Goal: Task Accomplishment & Management: Use online tool/utility

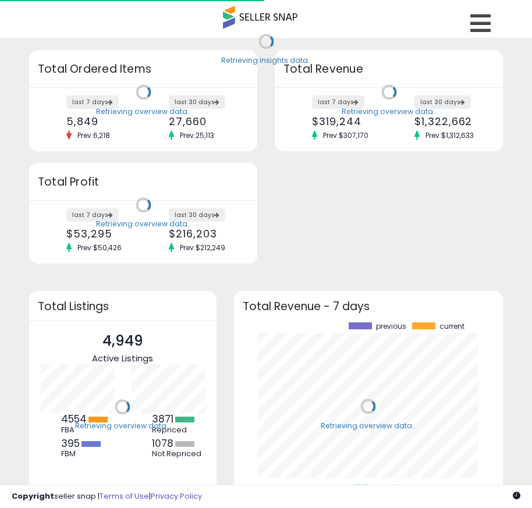
scroll to position [162, 246]
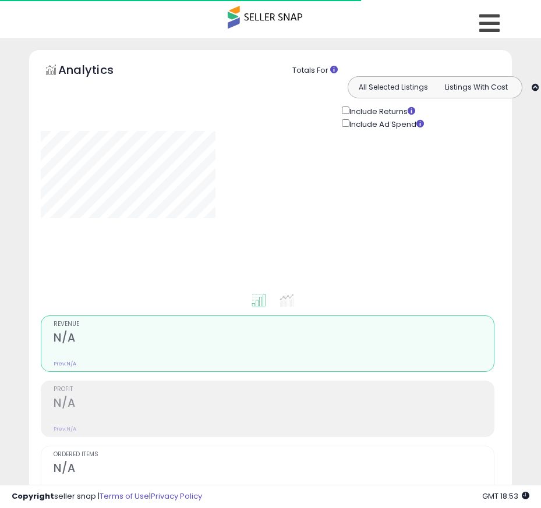
type input "**********"
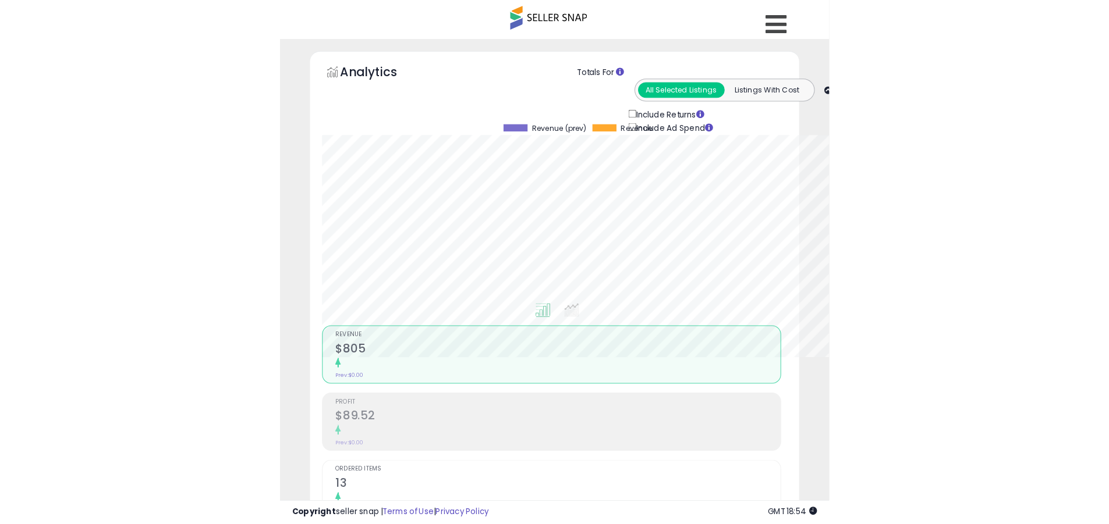
scroll to position [239, 609]
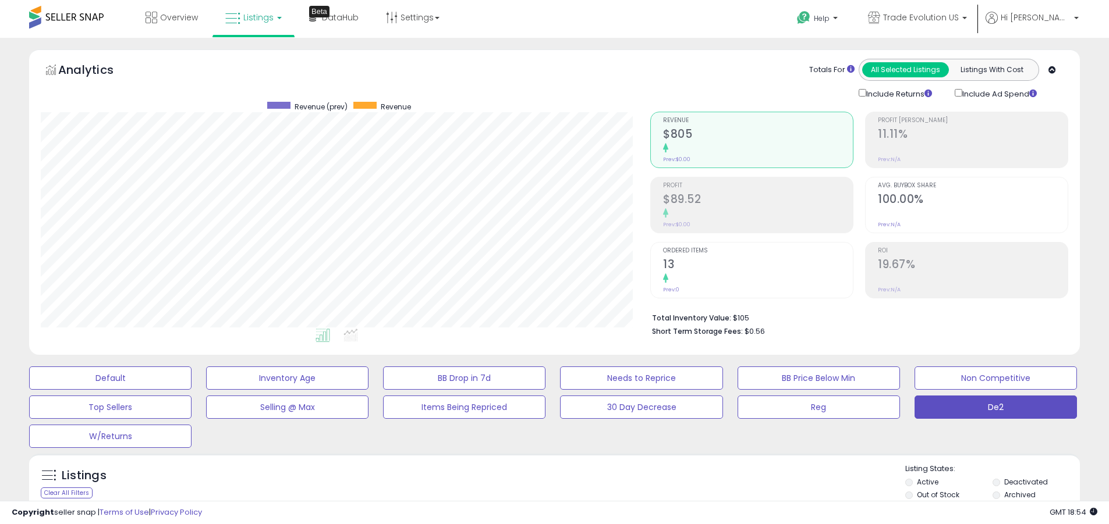
click at [540, 482] on label "Deactivated" at bounding box center [1026, 482] width 44 height 10
click at [540, 495] on label "Archived" at bounding box center [1019, 495] width 31 height 10
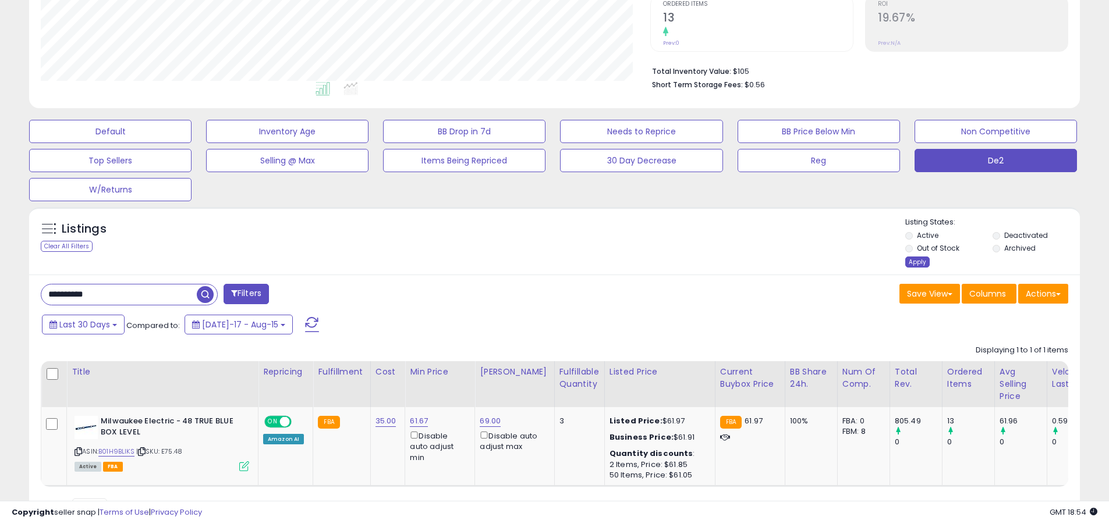
click at [540, 262] on div "Apply" at bounding box center [917, 262] width 24 height 11
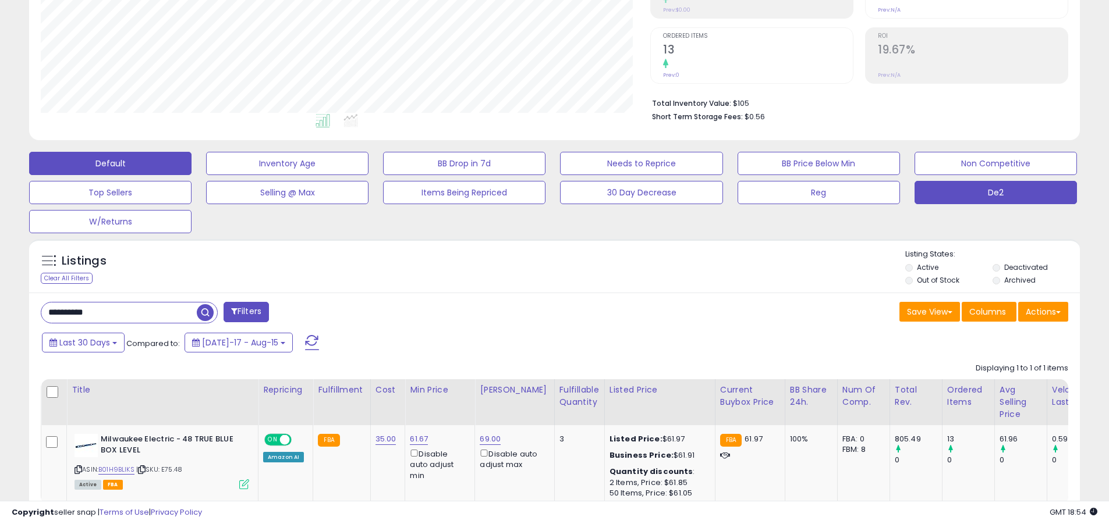
click at [110, 163] on button "Default" at bounding box center [110, 163] width 162 height 23
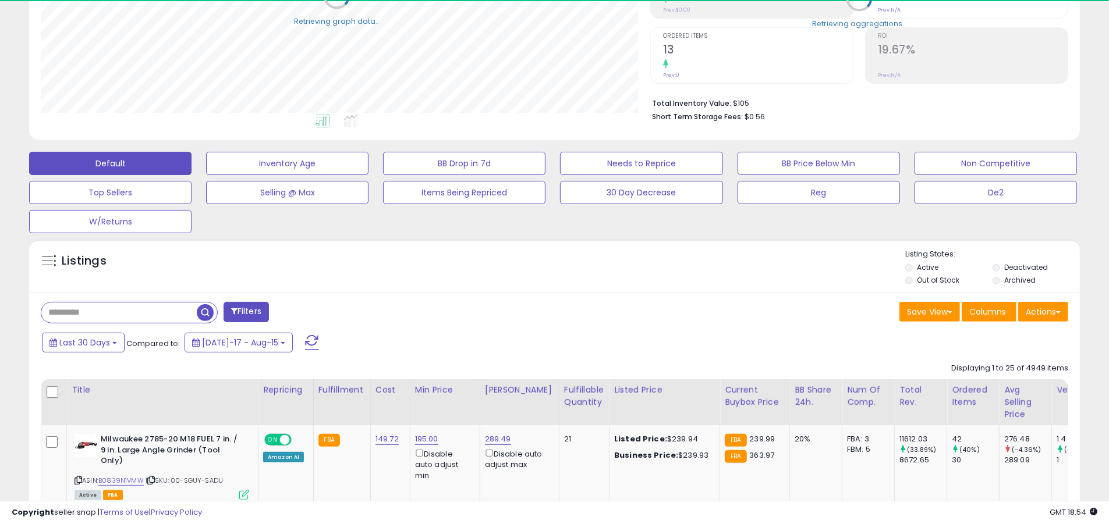
scroll to position [581695, 581324]
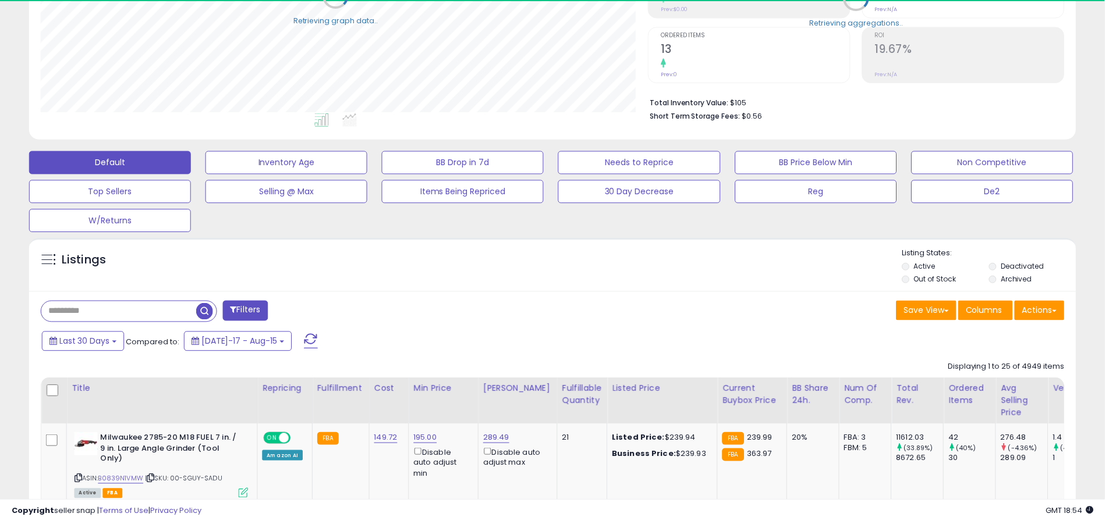
click at [305, 335] on span at bounding box center [312, 342] width 14 height 15
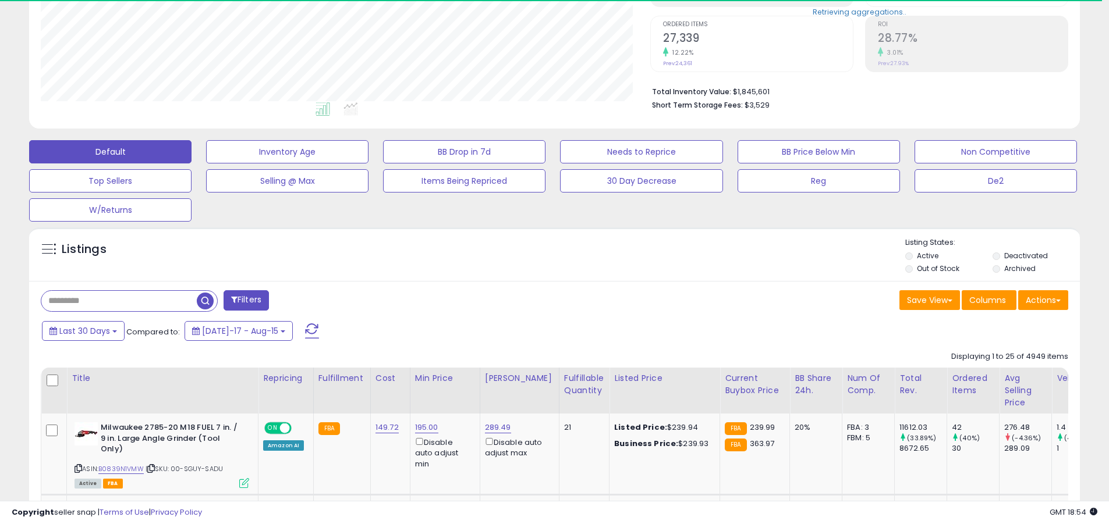
scroll to position [239, 609]
click at [119, 301] on input "text" at bounding box center [118, 301] width 155 height 20
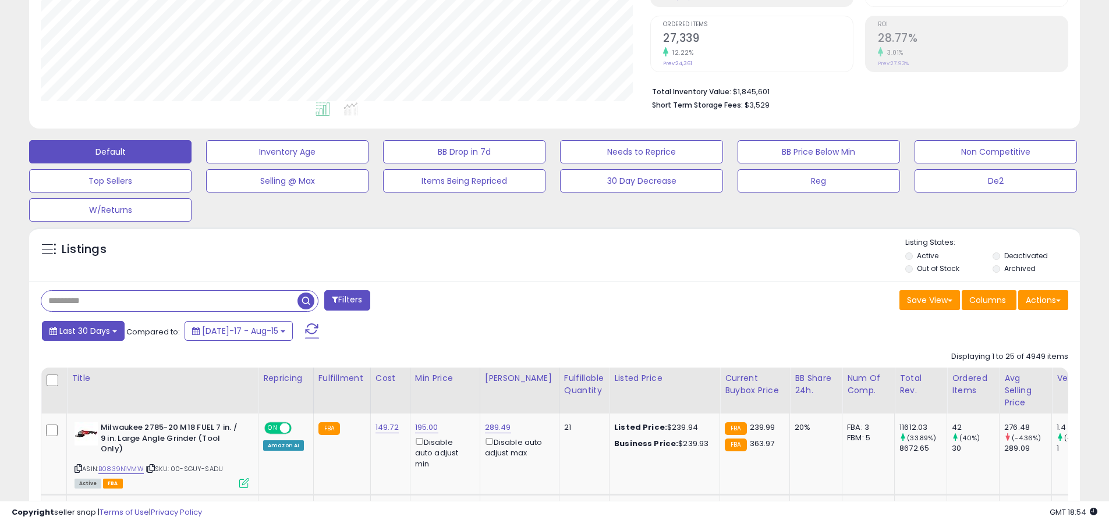
click at [83, 331] on span "Last 30 Days" at bounding box center [84, 331] width 51 height 12
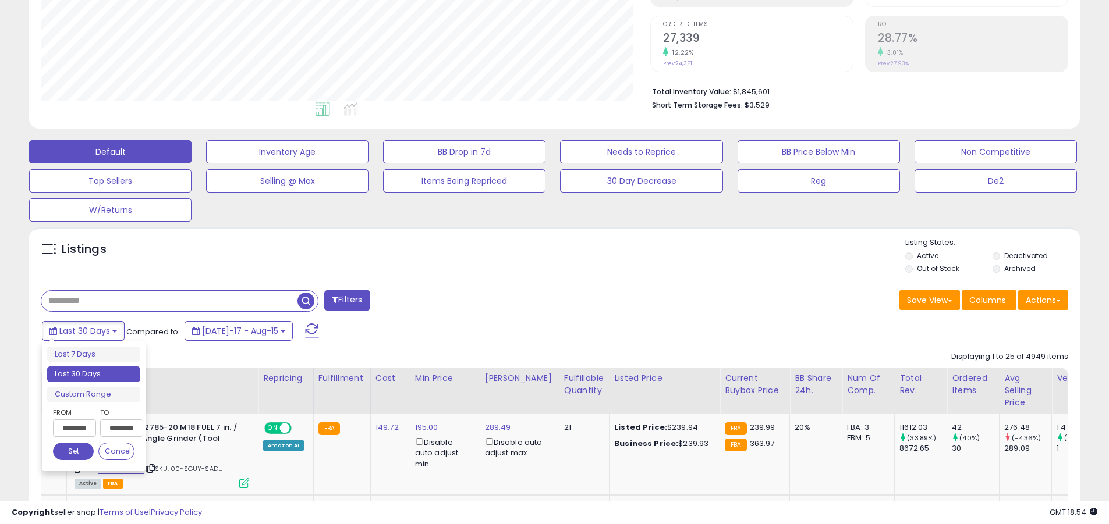
click at [94, 374] on li "Last 30 Days" at bounding box center [93, 375] width 93 height 16
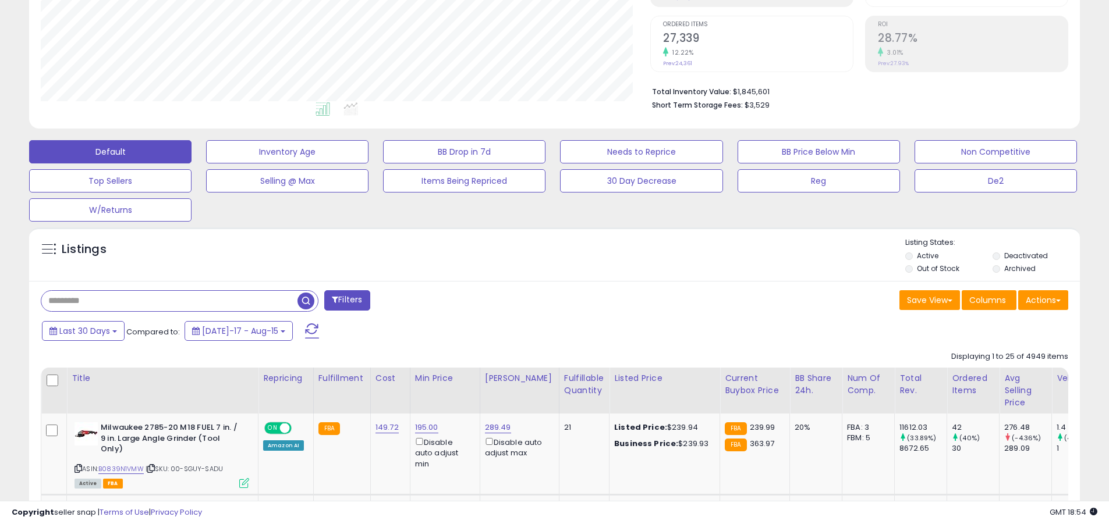
click at [169, 301] on input "text" at bounding box center [169, 301] width 256 height 20
click at [307, 299] on span "button" at bounding box center [305, 301] width 17 height 17
click at [540, 300] on button "Actions" at bounding box center [1043, 300] width 50 height 20
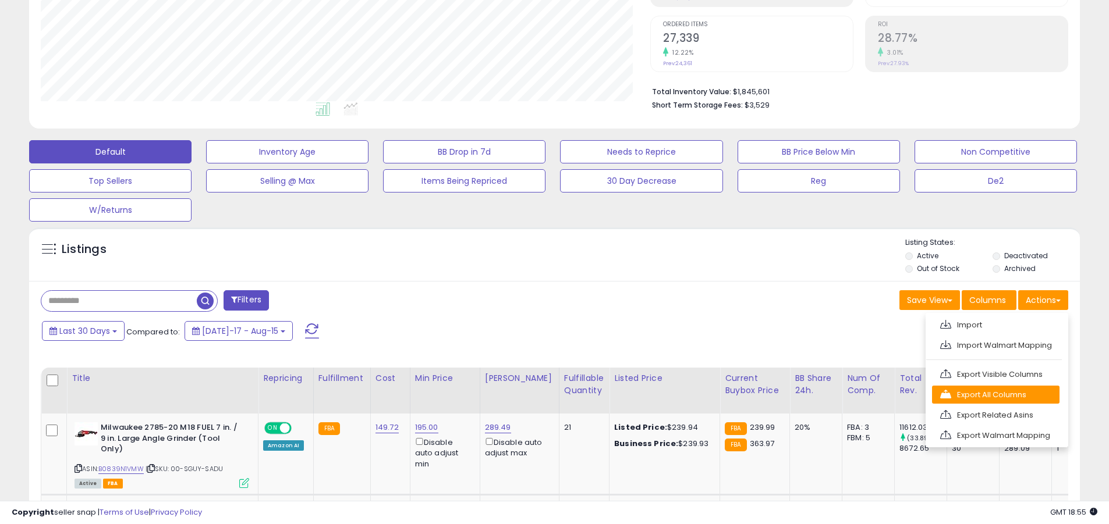
click at [540, 395] on link "Export All Columns" at bounding box center [995, 395] width 127 height 18
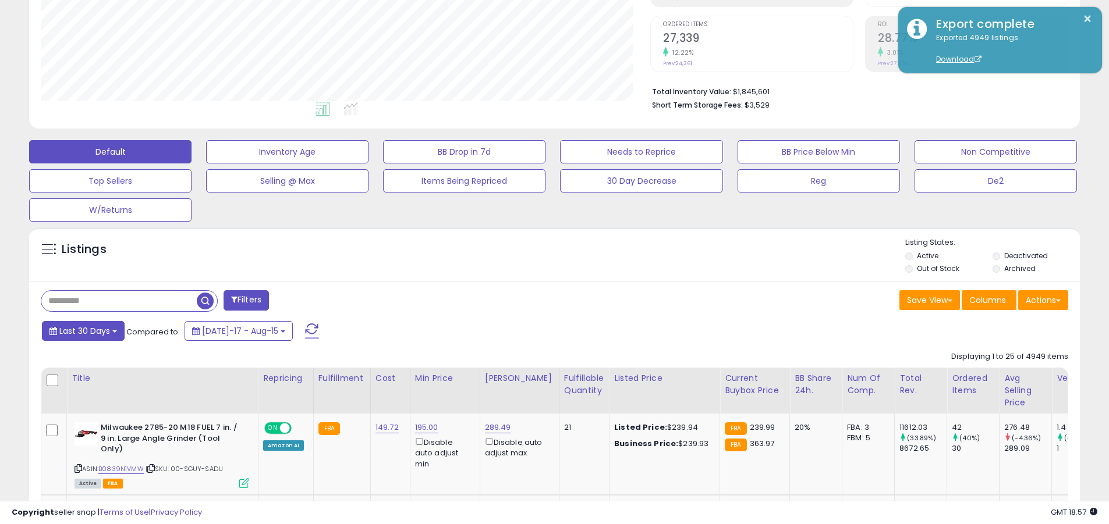
click at [83, 331] on span "Last 30 Days" at bounding box center [84, 331] width 51 height 12
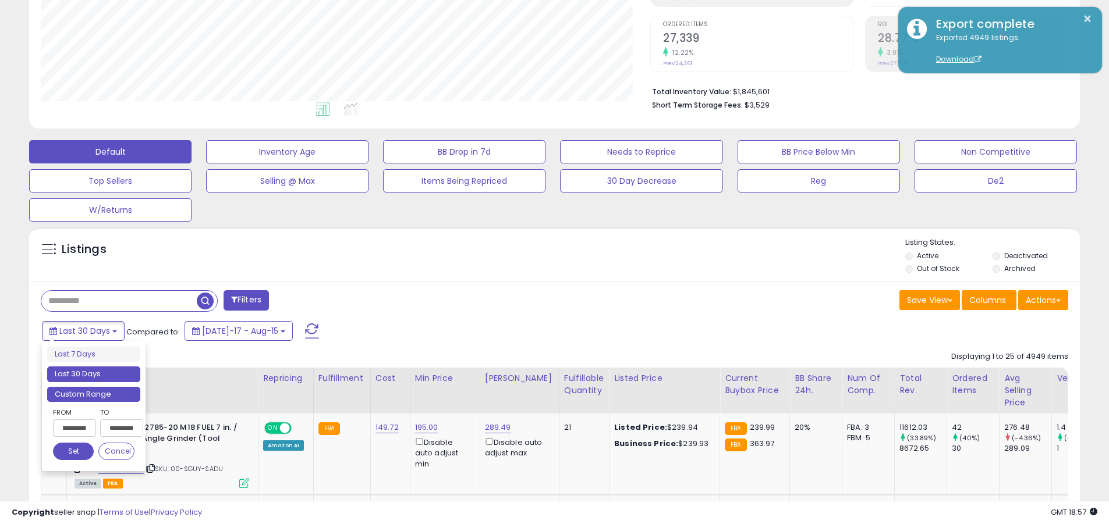
click at [94, 394] on li "Custom Range" at bounding box center [93, 395] width 93 height 16
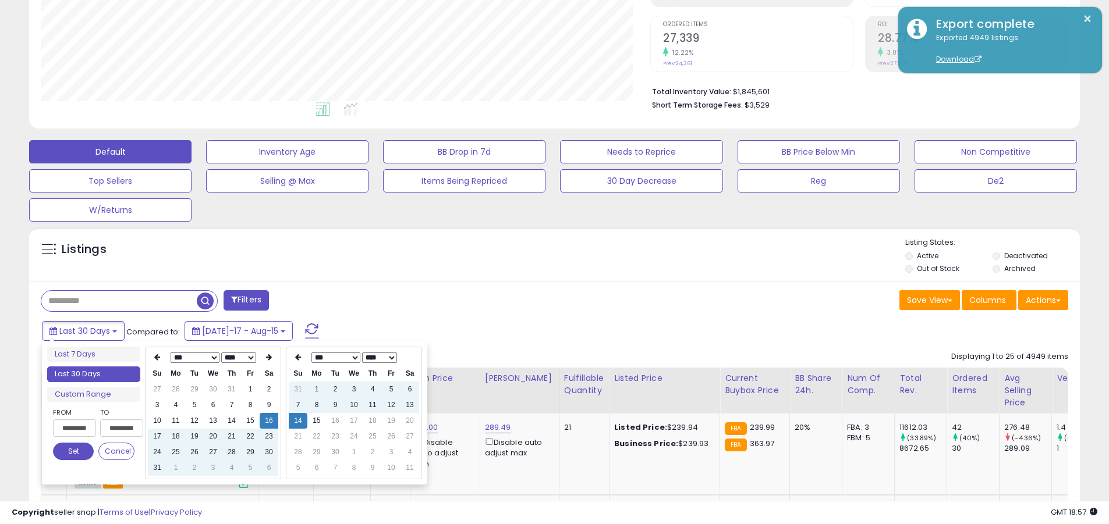
click at [74, 428] on input "**********" at bounding box center [74, 428] width 43 height 17
type input "**********"
click at [73, 452] on button "Set" at bounding box center [73, 451] width 41 height 17
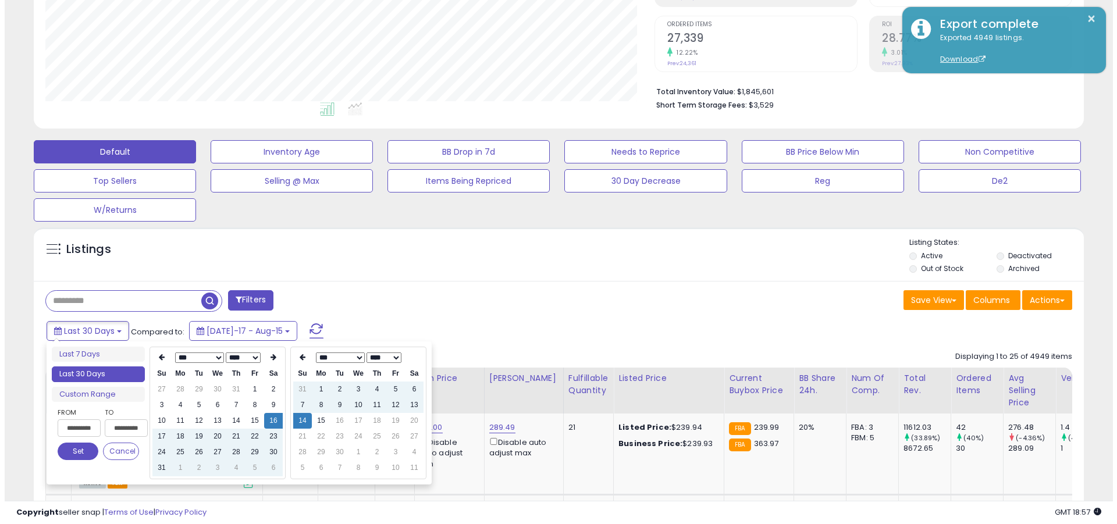
scroll to position [0, 0]
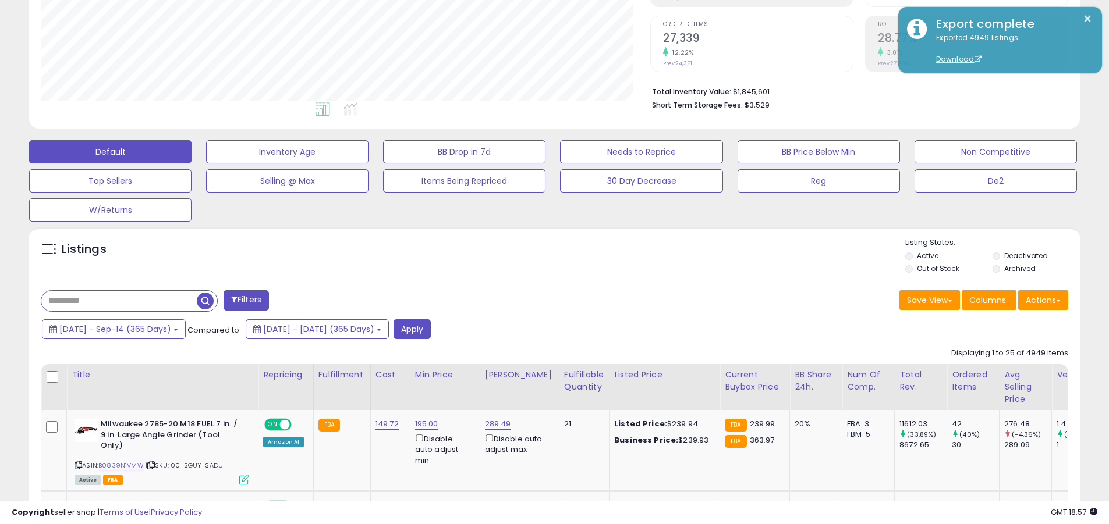
click at [119, 301] on input "text" at bounding box center [118, 301] width 155 height 20
click at [431, 329] on button "Apply" at bounding box center [411, 329] width 37 height 20
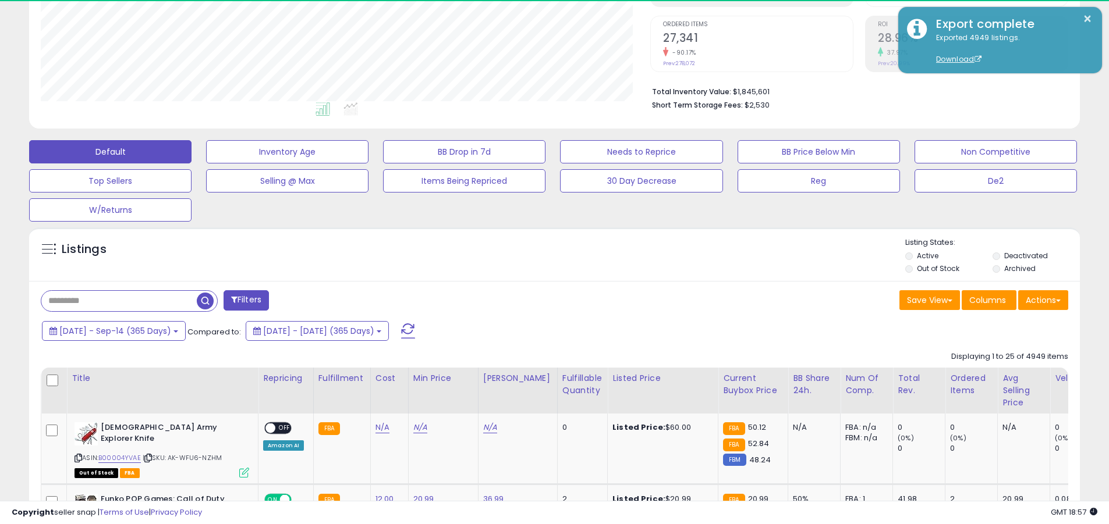
scroll to position [239, 609]
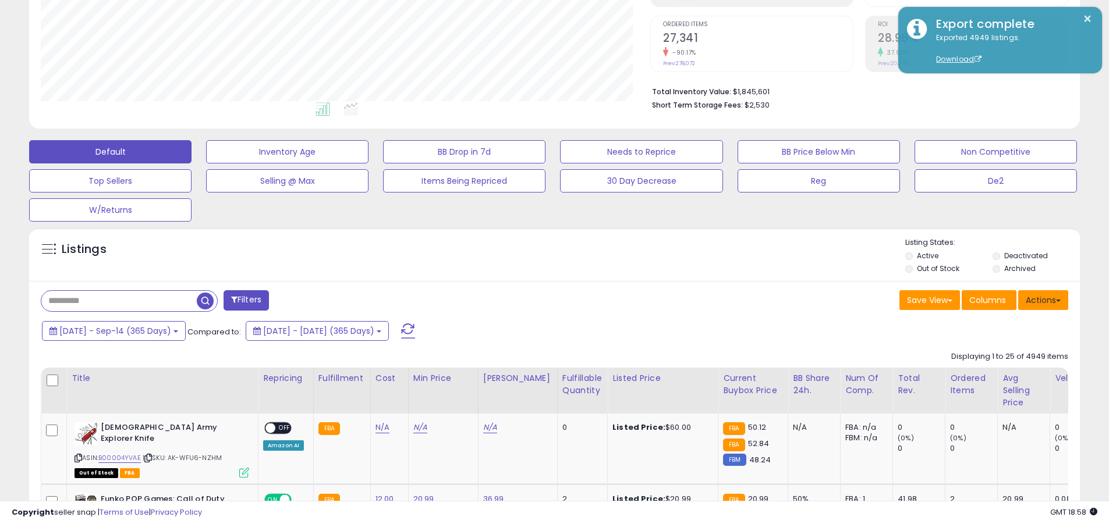
click at [540, 300] on button "Actions" at bounding box center [1043, 300] width 50 height 20
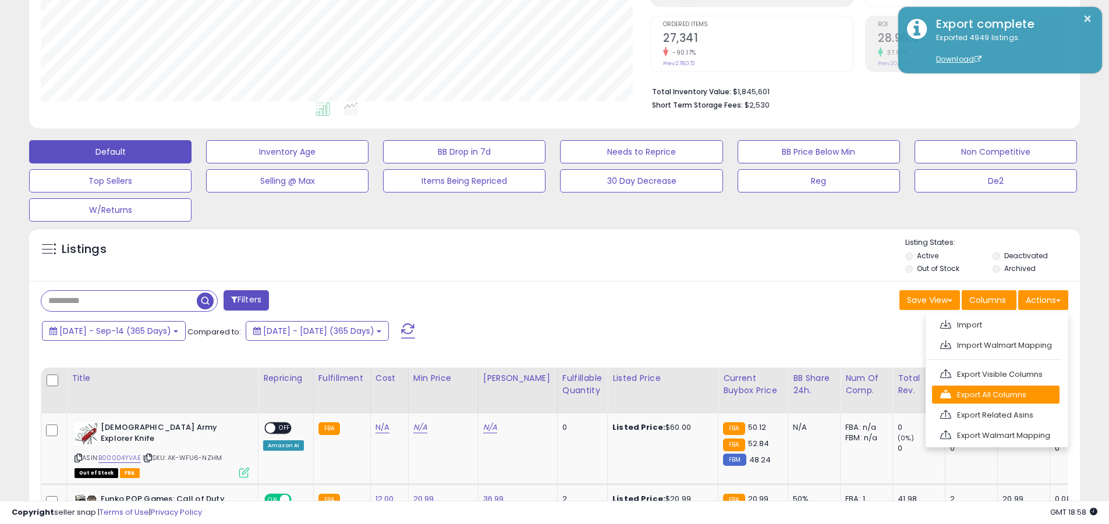
click at [540, 395] on link "Export All Columns" at bounding box center [995, 395] width 127 height 18
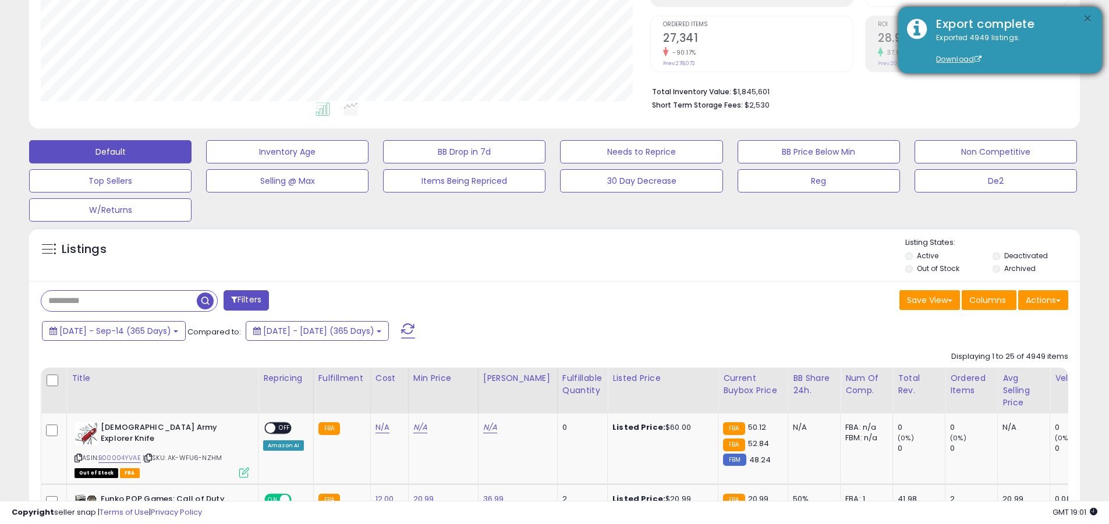
click at [540, 19] on button "×" at bounding box center [1086, 19] width 9 height 15
click at [119, 301] on input "text" at bounding box center [118, 301] width 155 height 20
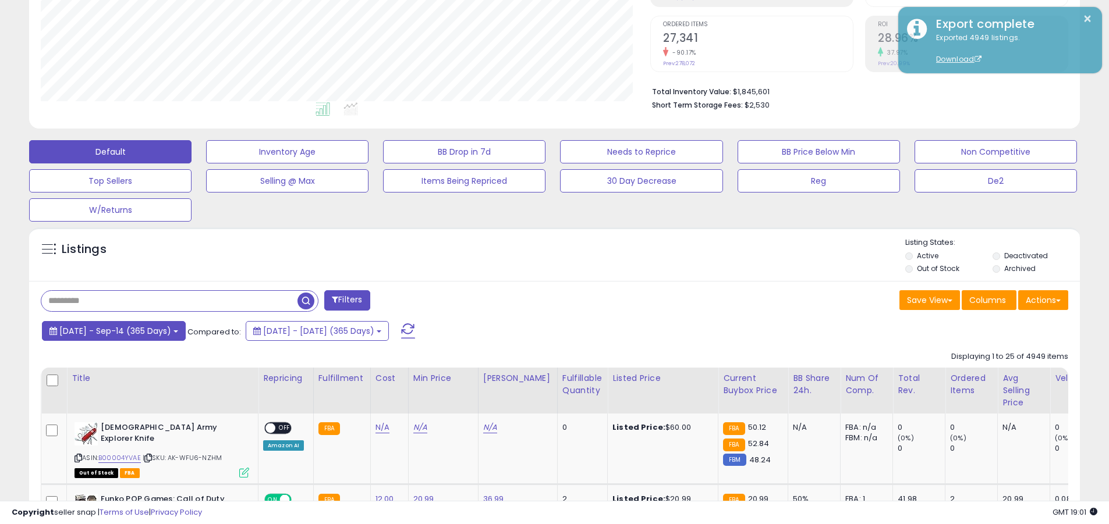
click at [125, 331] on span "2024-Sep-15 - Sep-14 (365 Days)" at bounding box center [115, 331] width 112 height 12
